Goal: Task Accomplishment & Management: Manage account settings

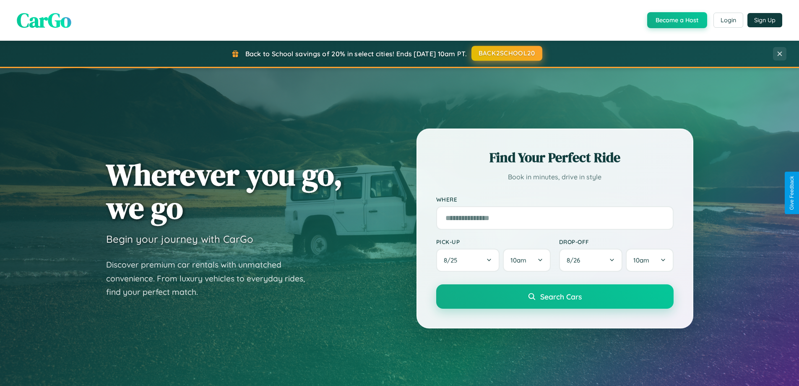
click at [506, 53] on button "BACK2SCHOOL20" at bounding box center [507, 53] width 71 height 15
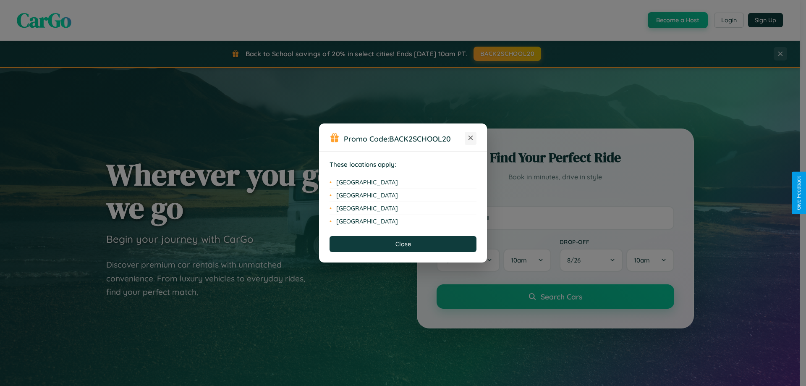
click at [470, 138] on icon at bounding box center [470, 138] width 5 height 5
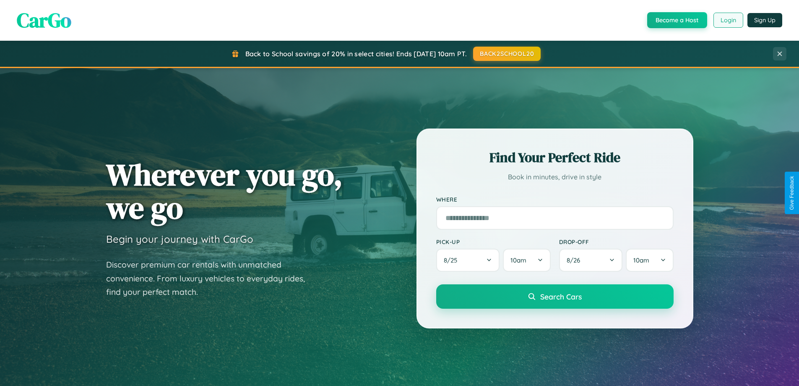
click at [728, 20] on button "Login" at bounding box center [729, 20] width 30 height 15
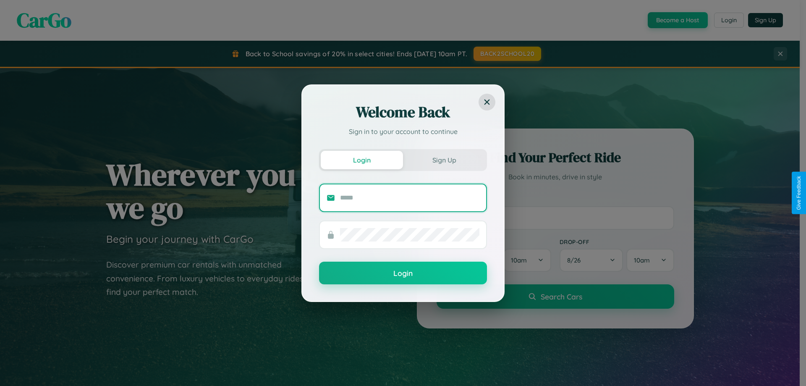
click at [410, 197] on input "text" at bounding box center [409, 197] width 139 height 13
type input "**********"
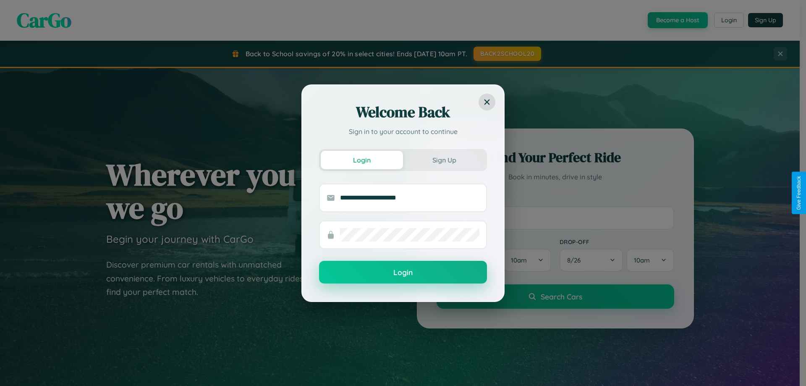
click at [403, 272] on button "Login" at bounding box center [403, 272] width 168 height 23
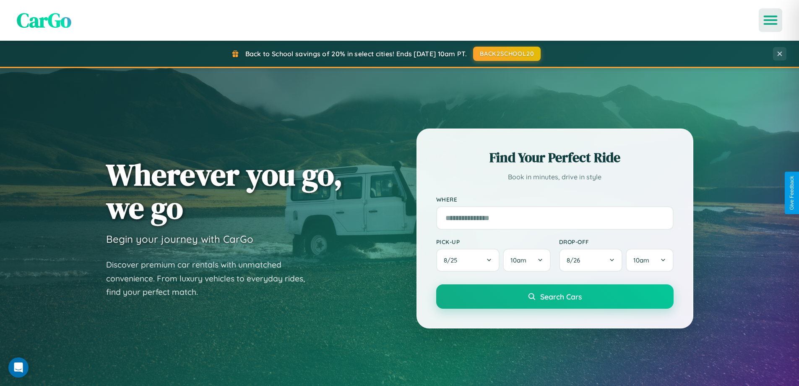
click at [771, 20] on icon "Open menu" at bounding box center [771, 20] width 12 height 8
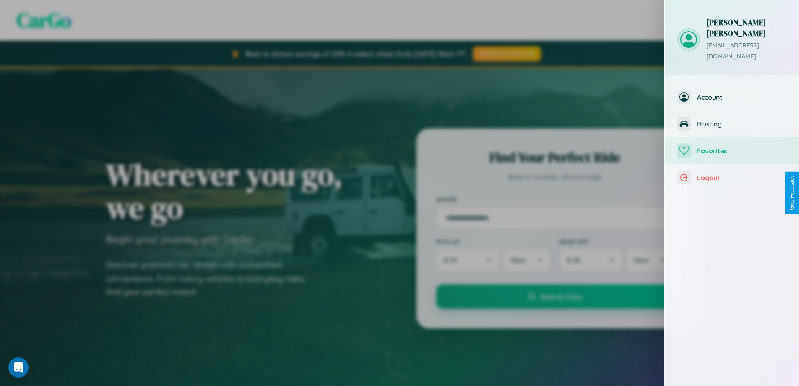
click at [732, 146] on span "Favorites" at bounding box center [741, 150] width 89 height 8
